Goal: Task Accomplishment & Management: Use online tool/utility

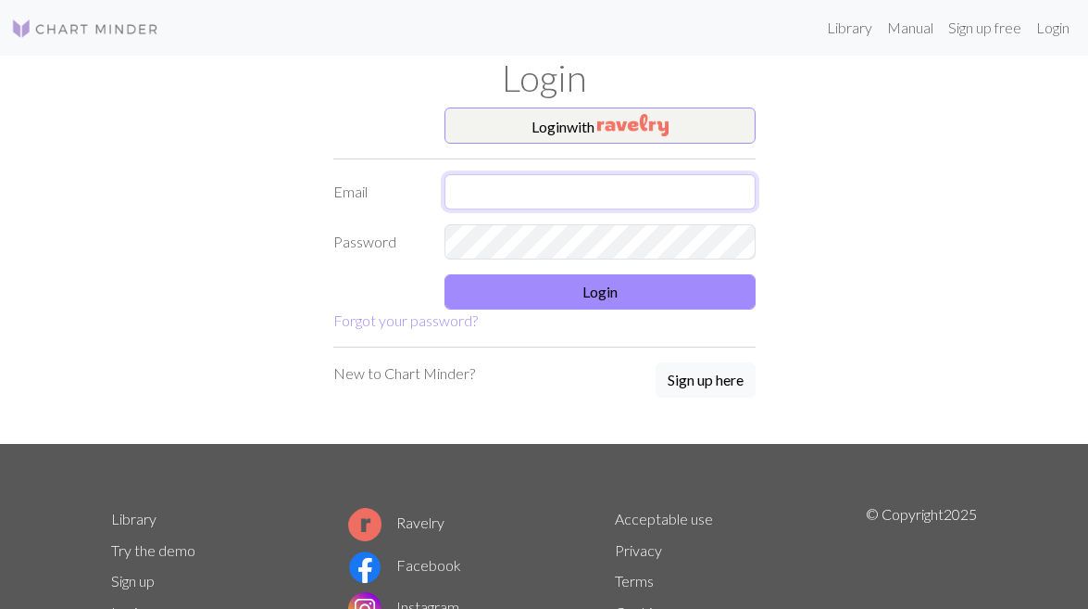
type input "[EMAIL_ADDRESS][DOMAIN_NAME]"
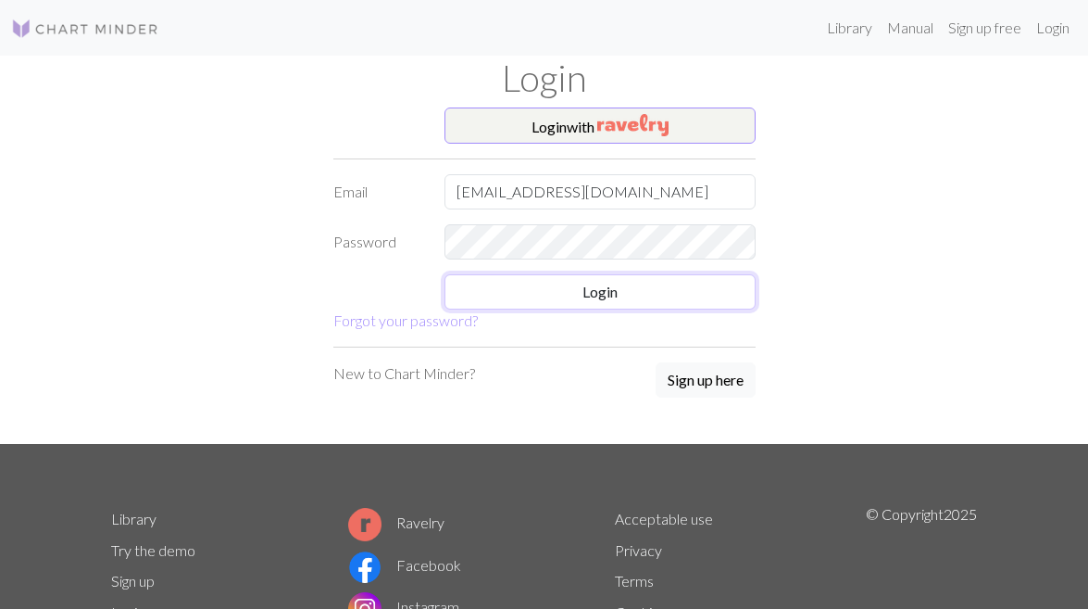
click at [513, 278] on button "Login" at bounding box center [600, 291] width 311 height 35
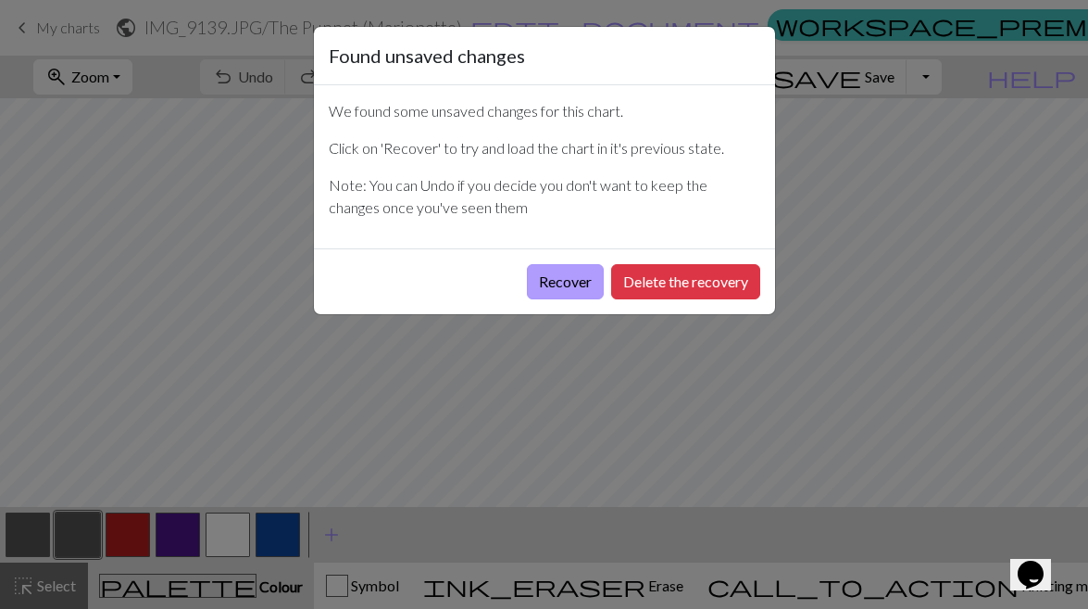
click at [548, 277] on button "Recover" at bounding box center [565, 281] width 77 height 35
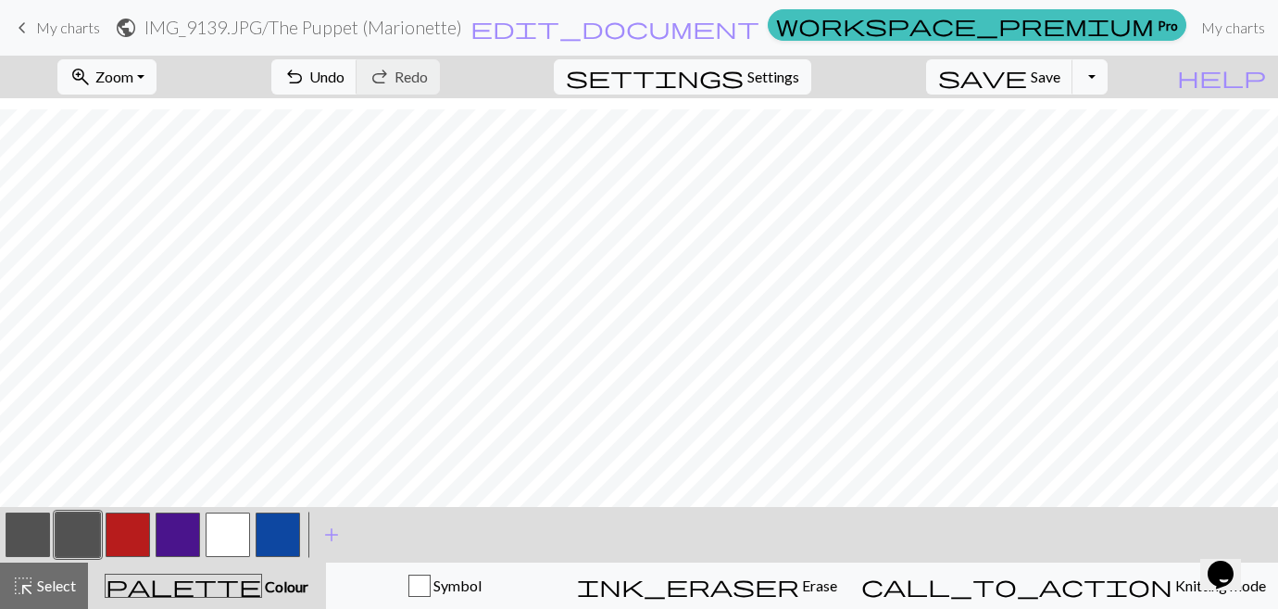
scroll to position [147, 0]
click at [273, 535] on button "button" at bounding box center [278, 534] width 44 height 44
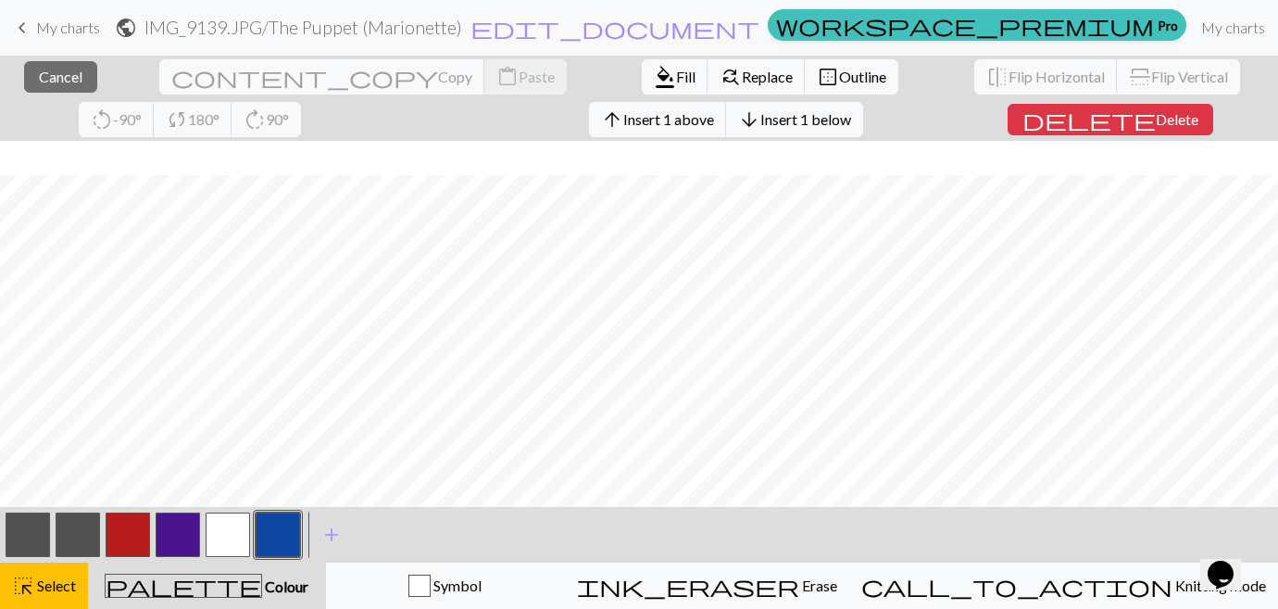
scroll to position [328, 0]
click at [41, 70] on span "Cancel" at bounding box center [61, 77] width 44 height 18
click at [48, 87] on button "close Cancel" at bounding box center [60, 76] width 73 height 31
click at [51, 72] on span "Cancel" at bounding box center [61, 77] width 44 height 18
